Goal: Task Accomplishment & Management: Manage account settings

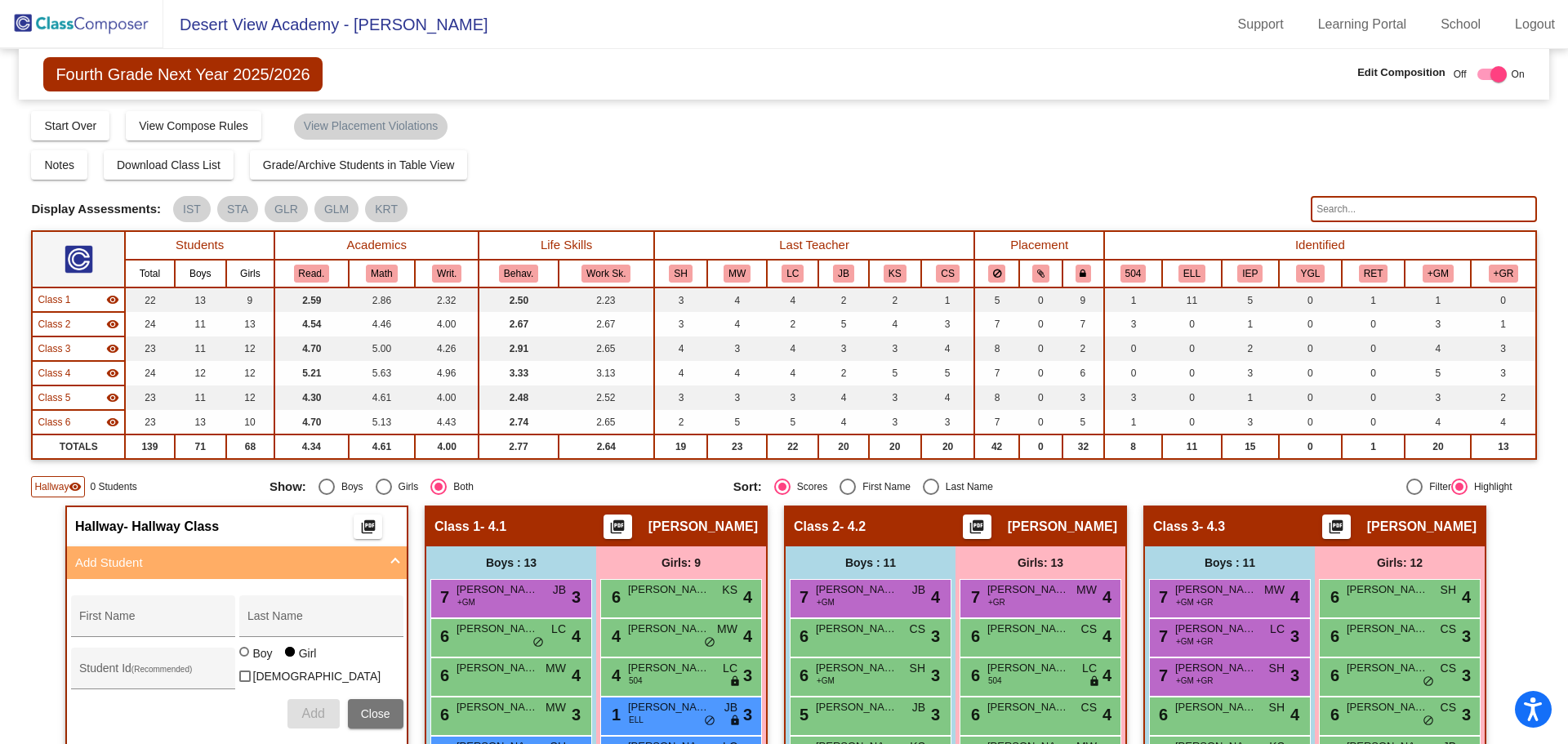
scroll to position [980, 0]
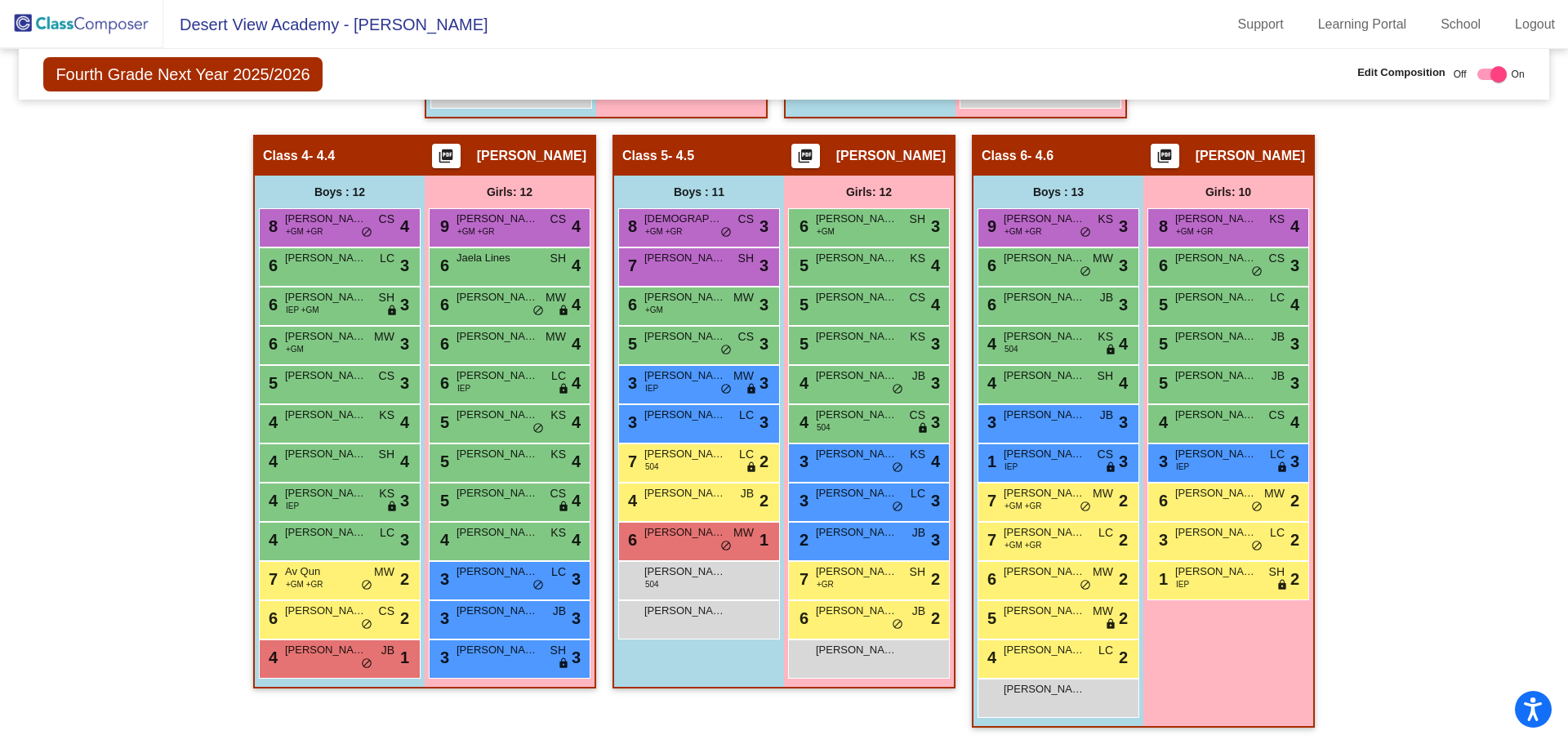
click at [106, 16] on img at bounding box center [82, 24] width 163 height 48
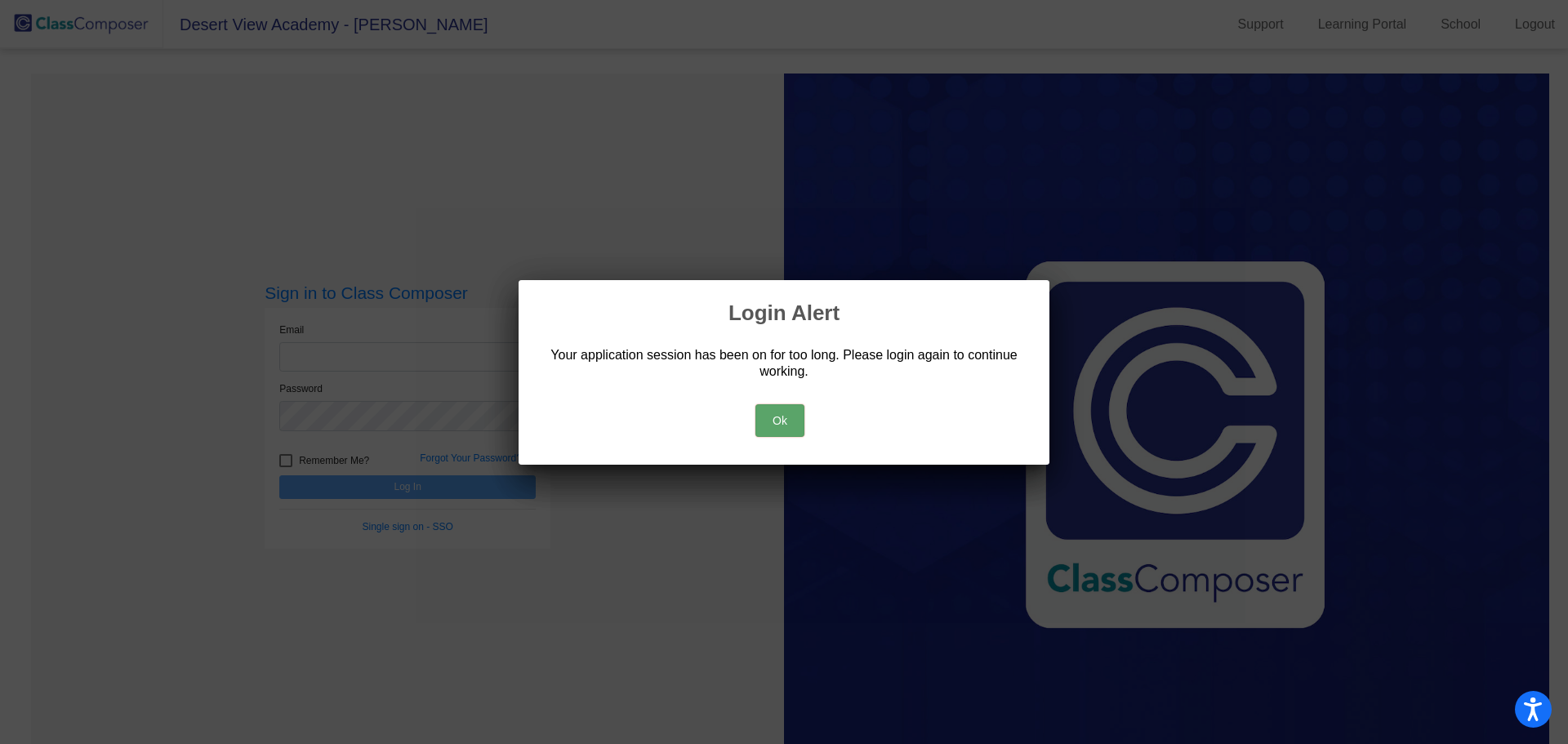
click at [804, 415] on button "Ok" at bounding box center [780, 420] width 49 height 32
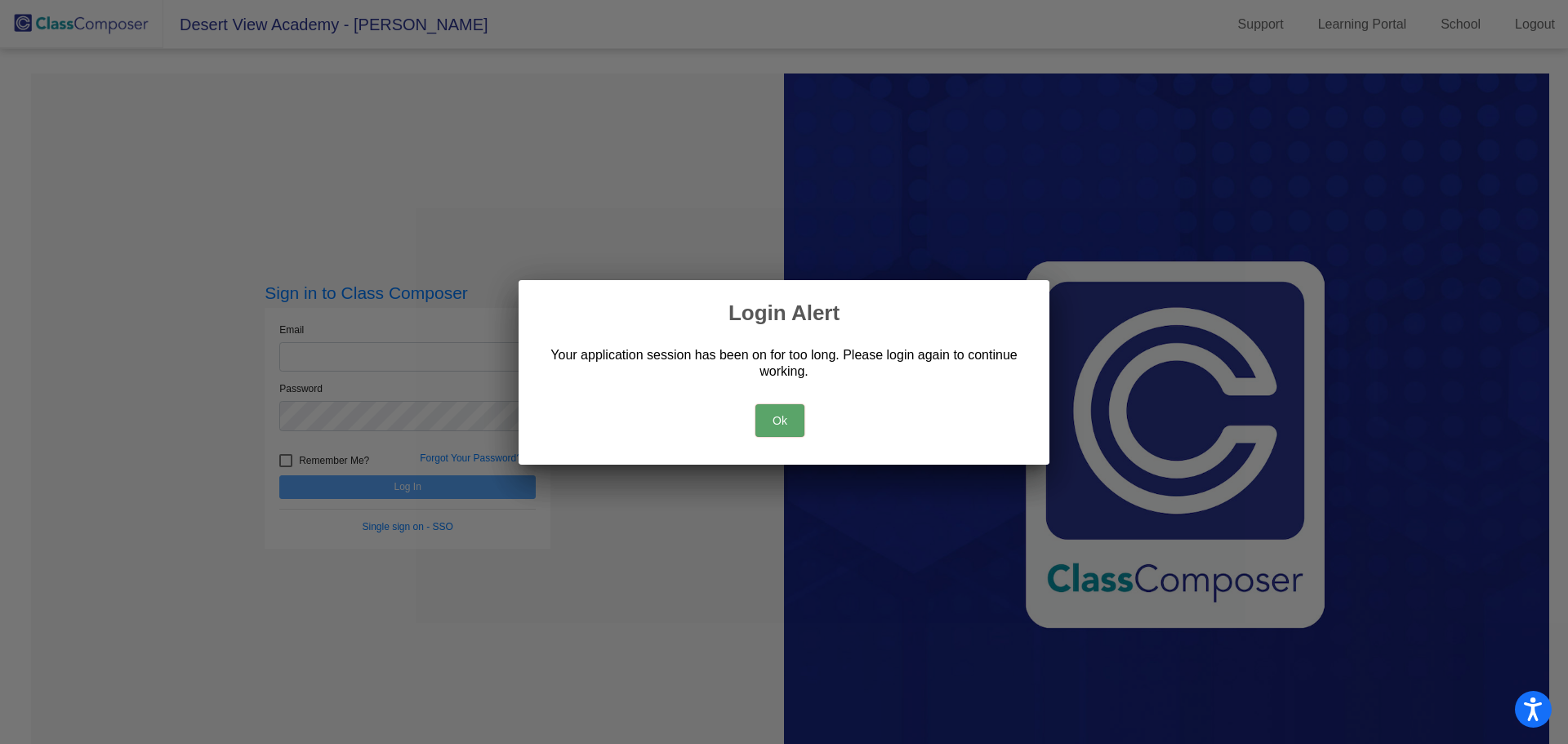
click at [793, 420] on button "Ok" at bounding box center [780, 420] width 49 height 32
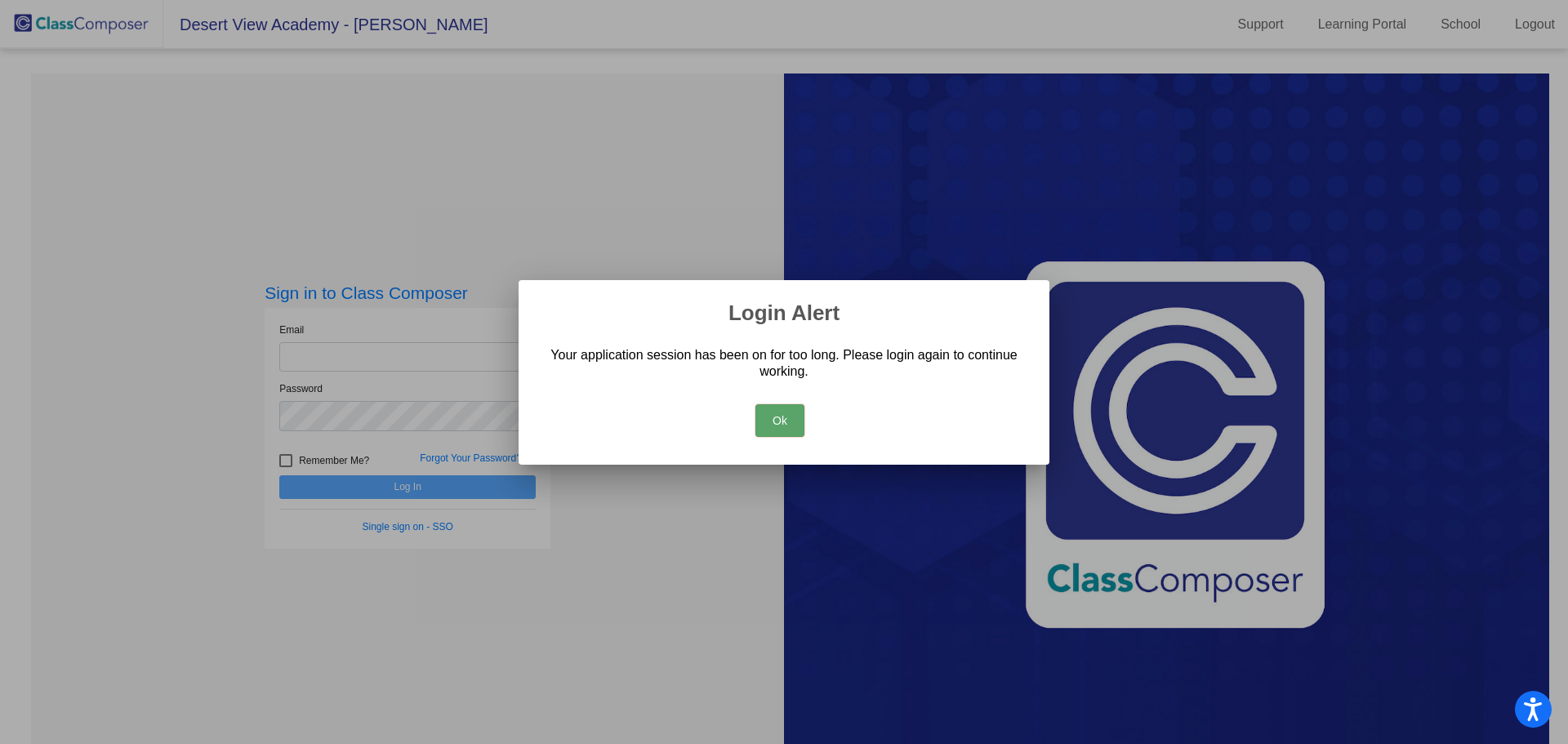
click at [793, 420] on button "Ok" at bounding box center [780, 420] width 49 height 32
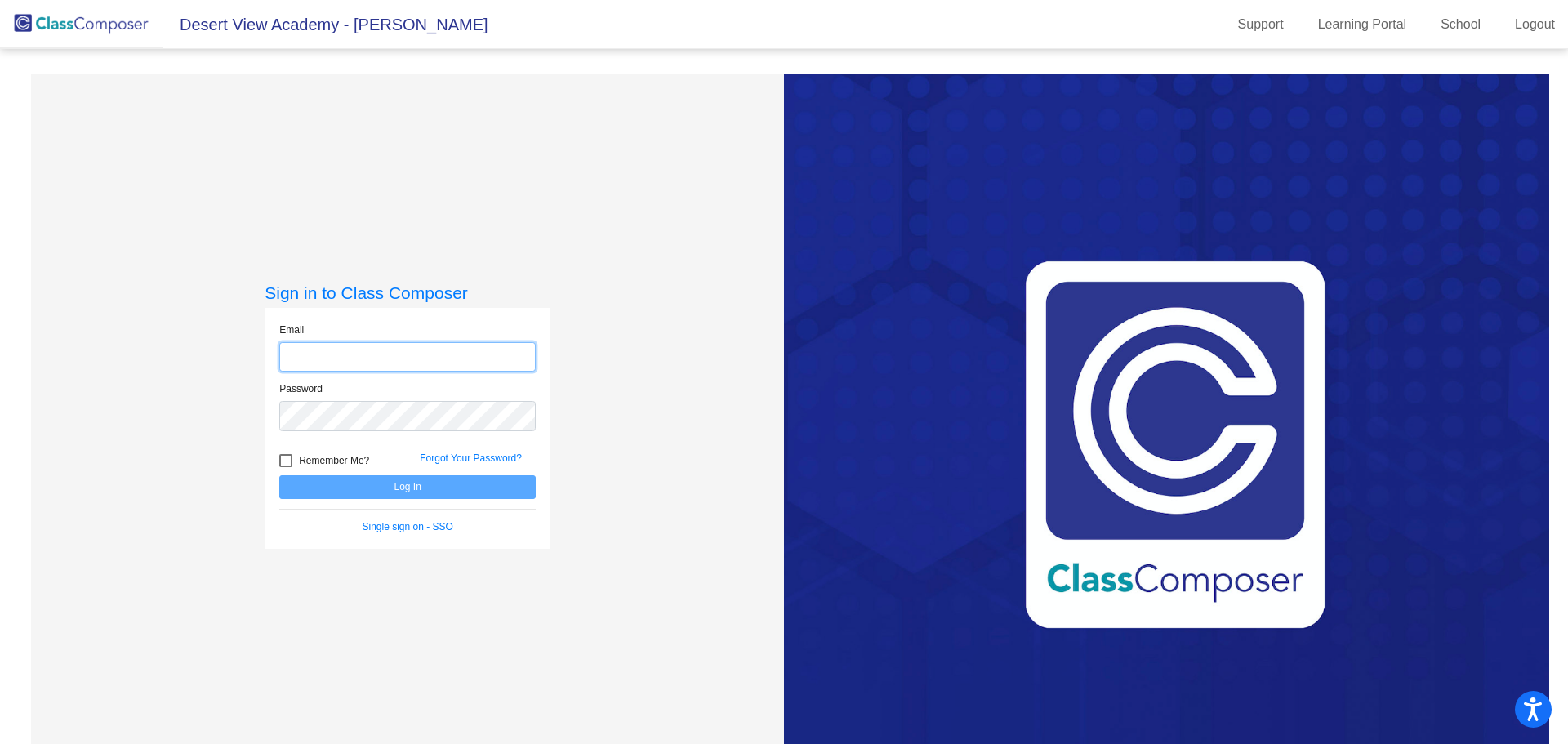
click at [310, 356] on input "email" at bounding box center [408, 357] width 257 height 30
type input "[EMAIL_ADDRESS][DOMAIN_NAME]"
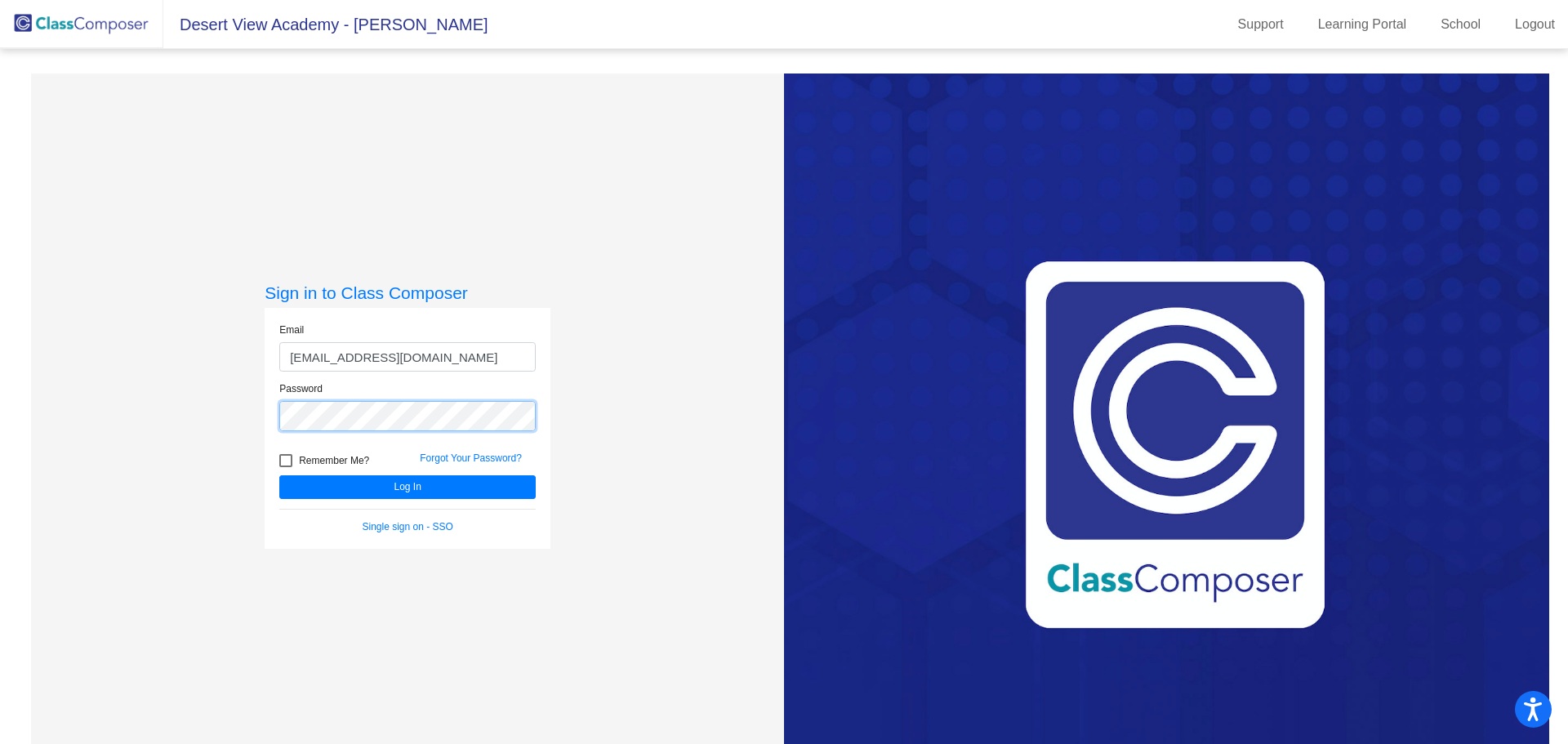
click at [280, 475] on button "Log In" at bounding box center [408, 486] width 257 height 24
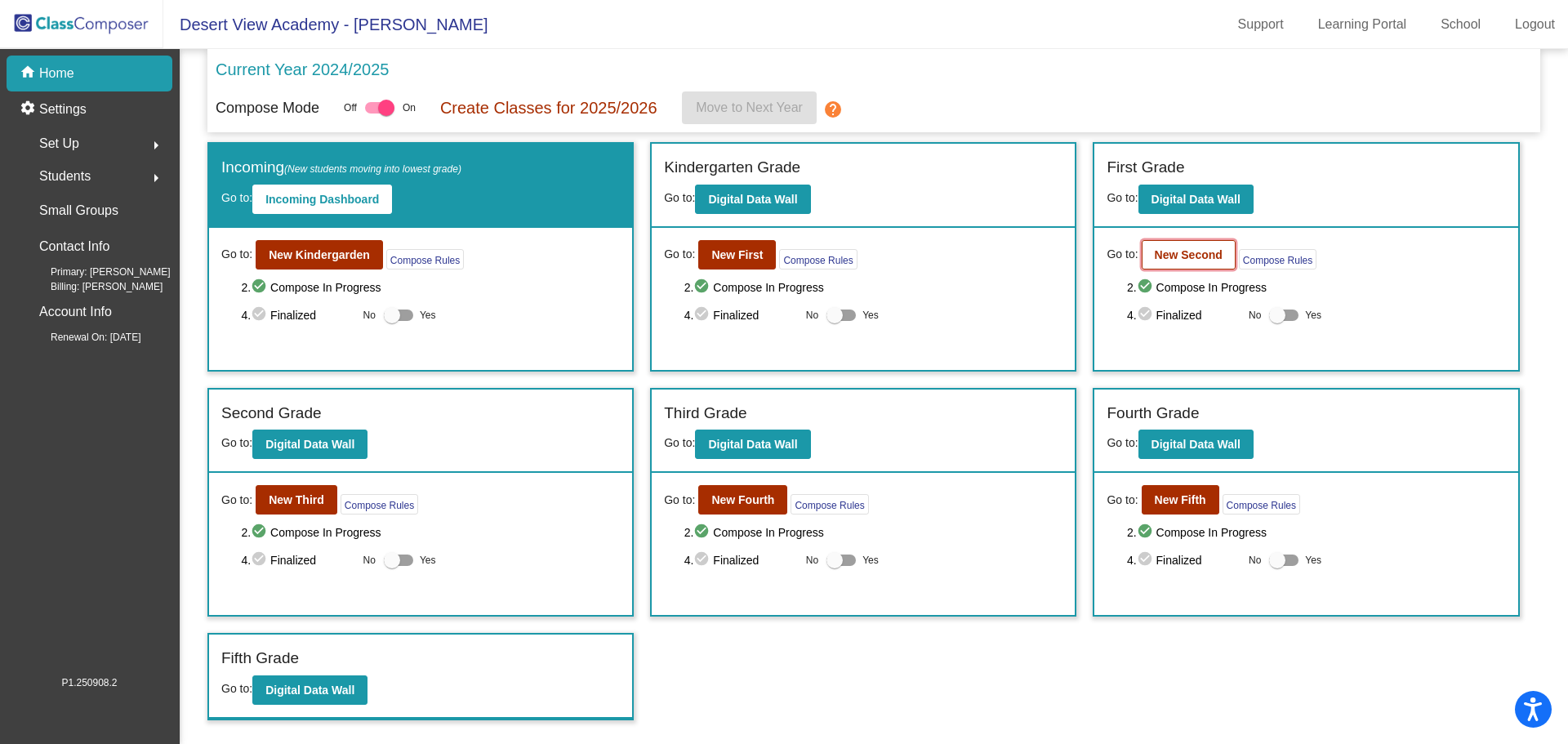
click at [1213, 245] on button "New Second" at bounding box center [1188, 254] width 94 height 29
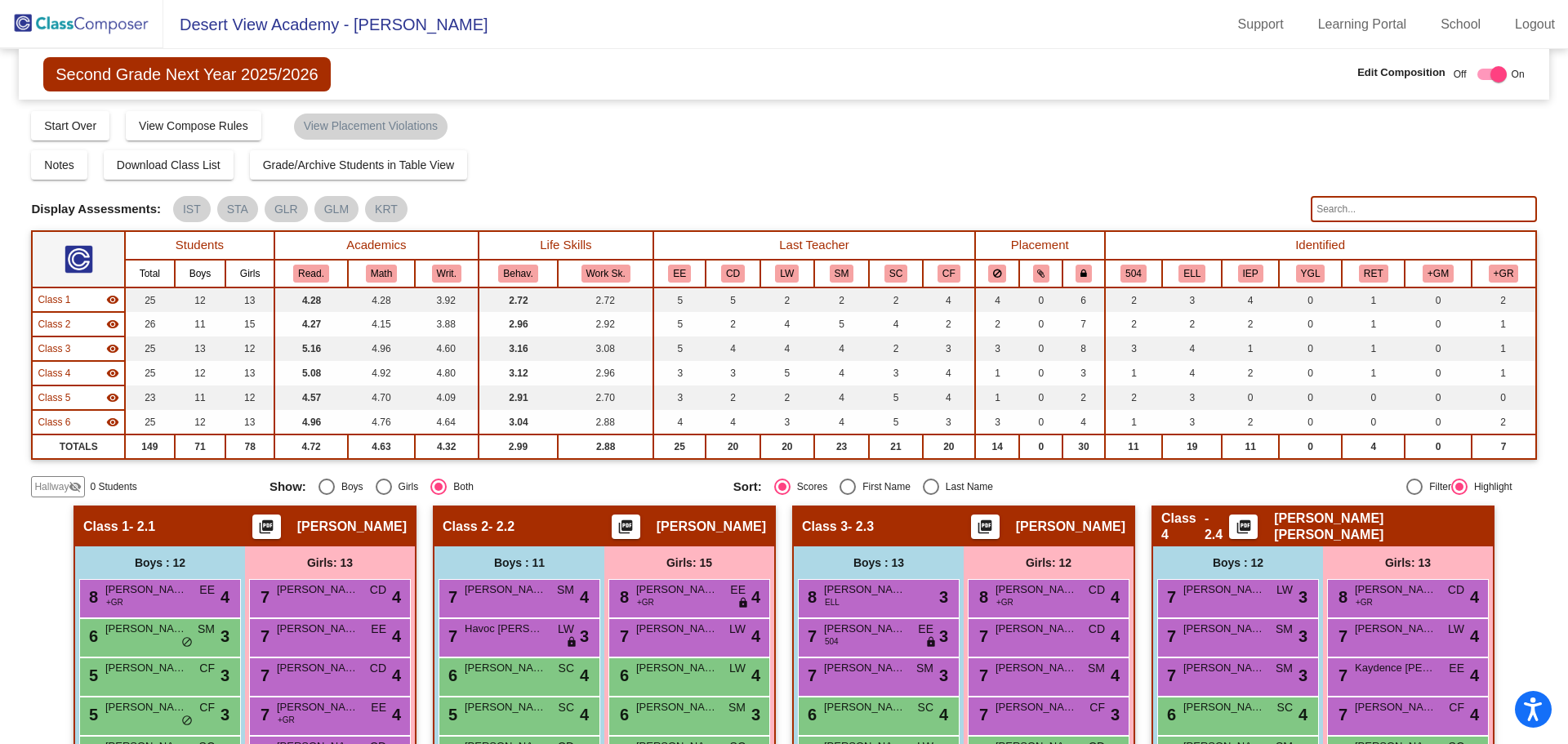
click at [1328, 211] on input "text" at bounding box center [1424, 209] width 226 height 27
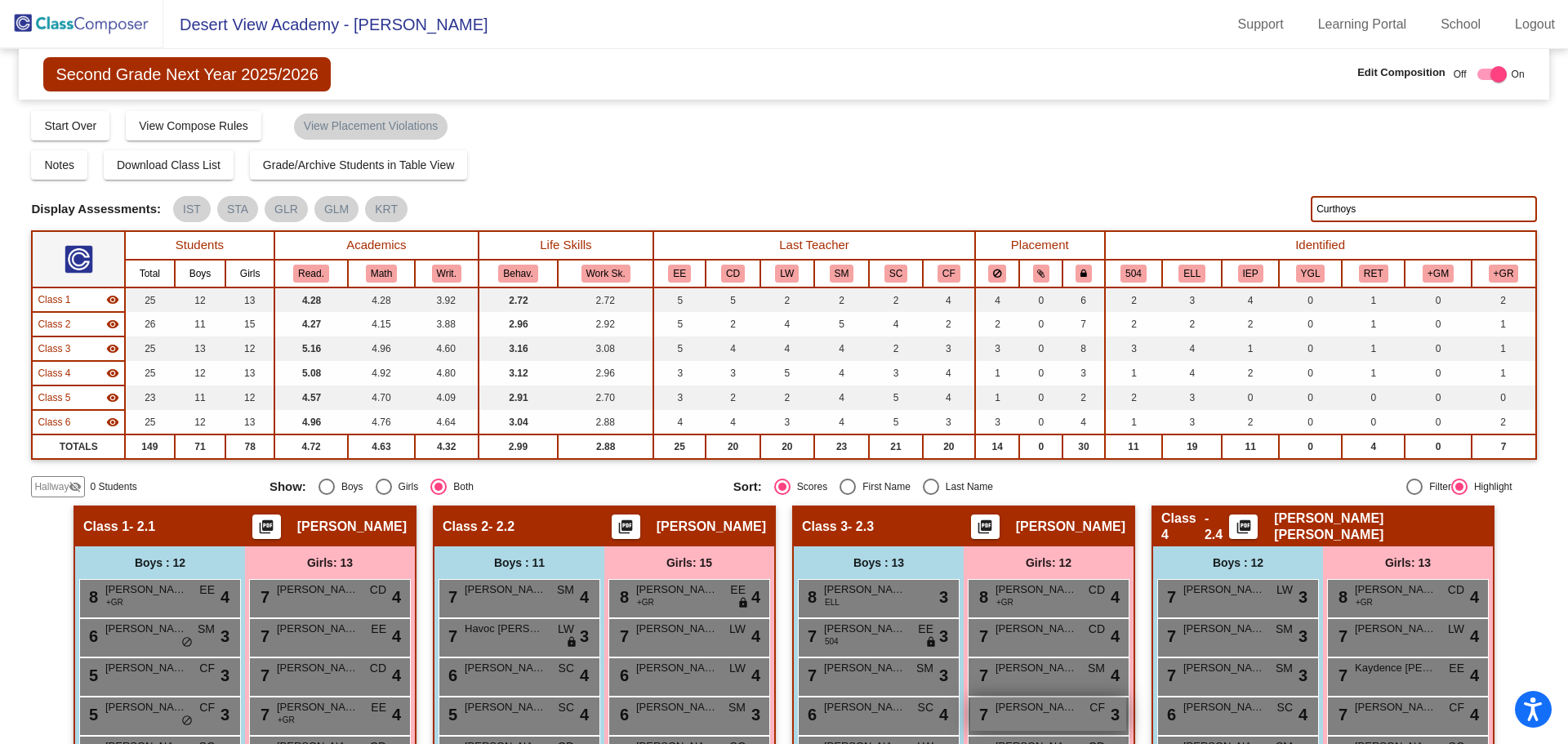
scroll to position [245, 0]
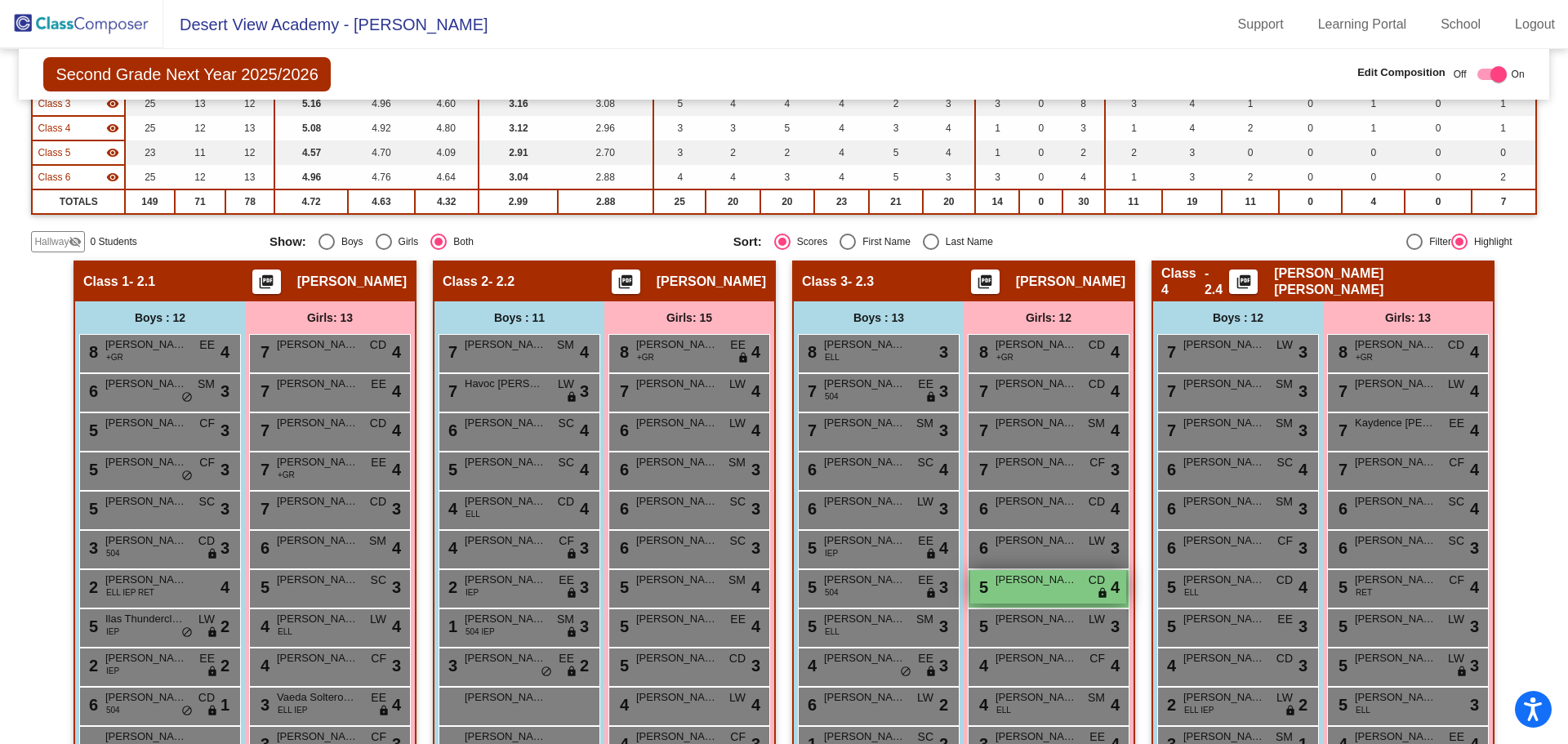
type input "Curthoys"
click at [1060, 595] on div "5 [PERSON_NAME] CD lock do_not_disturb_alt 4" at bounding box center [1048, 586] width 156 height 33
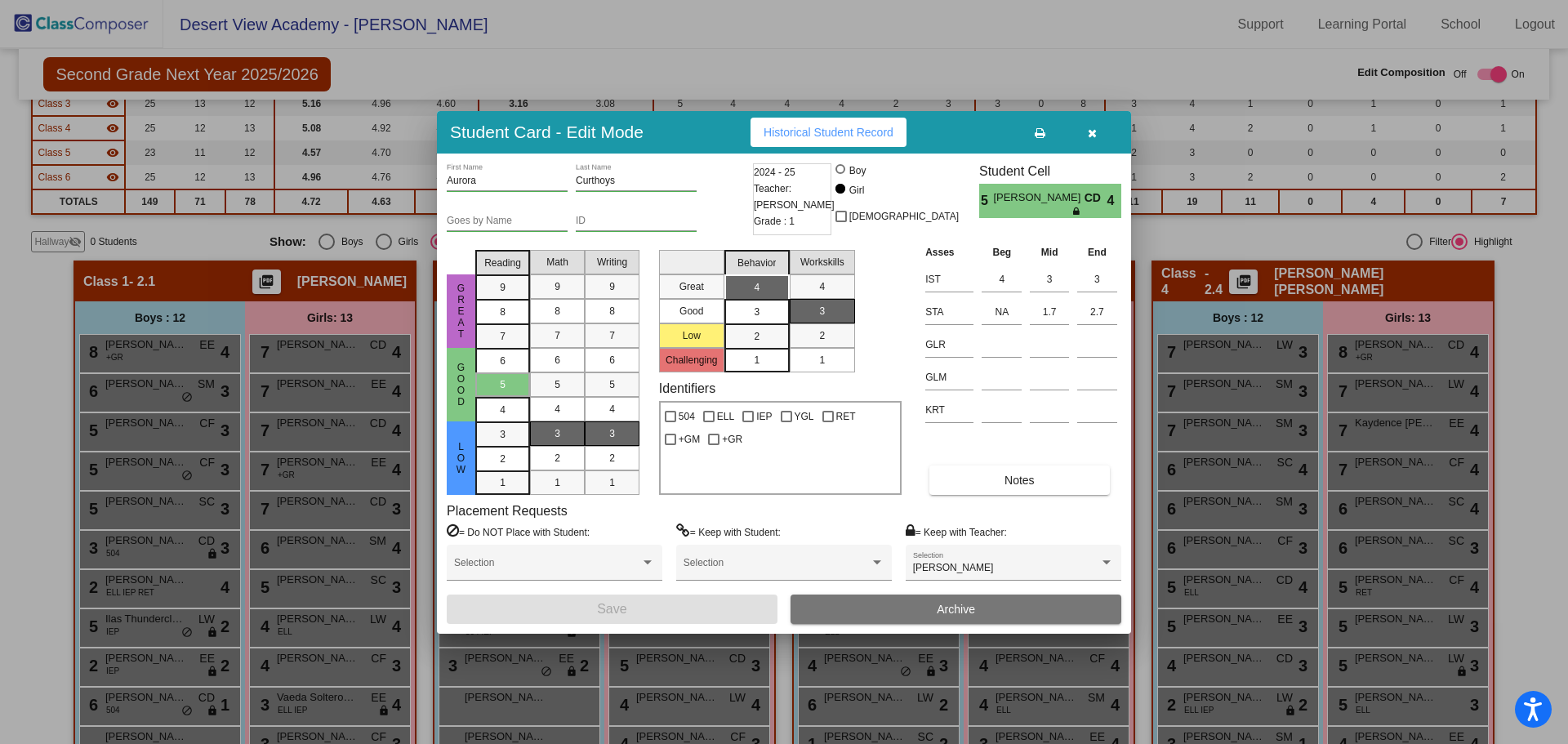
click at [970, 613] on span "Archive" at bounding box center [956, 609] width 38 height 13
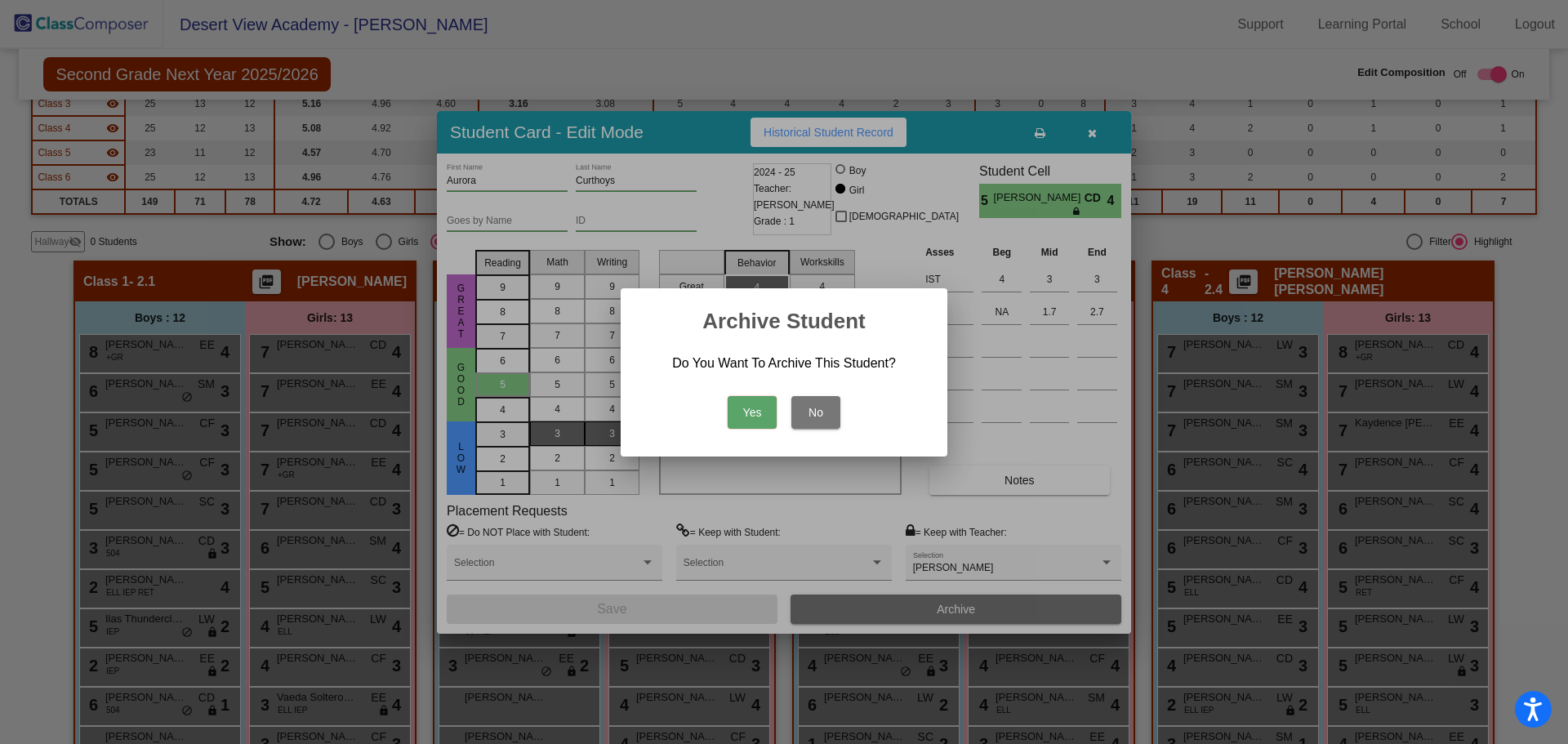
click at [763, 399] on button "Yes" at bounding box center [753, 412] width 49 height 32
